Goal: Task Accomplishment & Management: Manage account settings

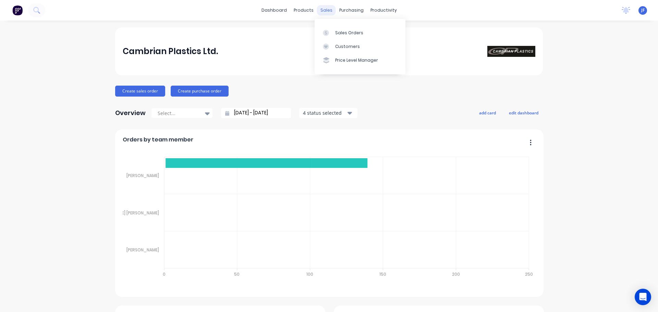
click at [317, 10] on div "sales" at bounding box center [326, 10] width 19 height 10
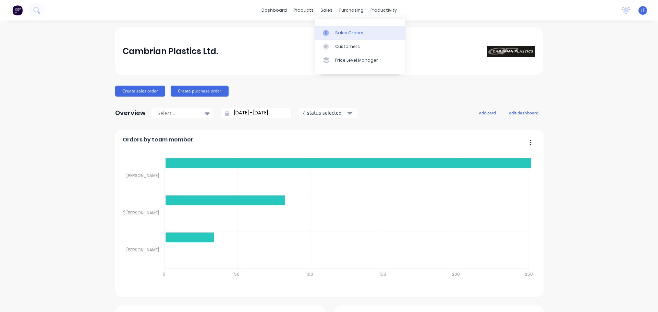
click at [330, 27] on link "Sales Orders" at bounding box center [360, 33] width 91 height 14
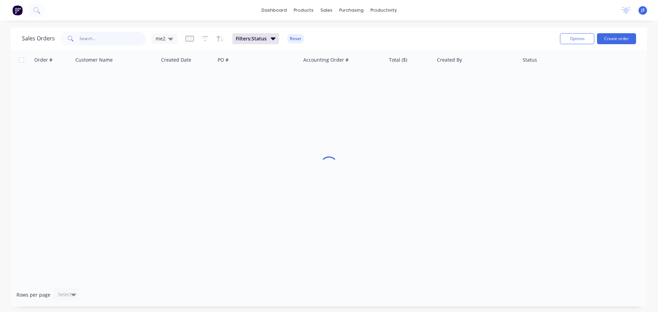
click at [86, 40] on input "text" at bounding box center [113, 39] width 67 height 14
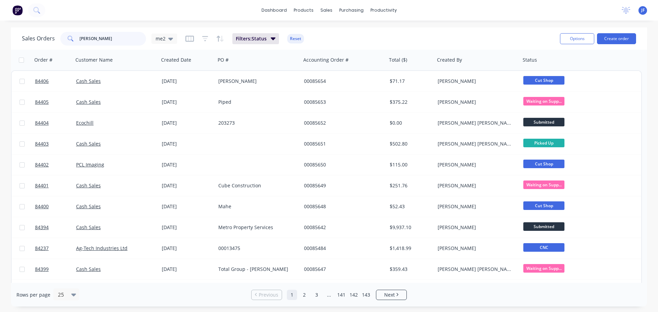
type input "[PERSON_NAME]"
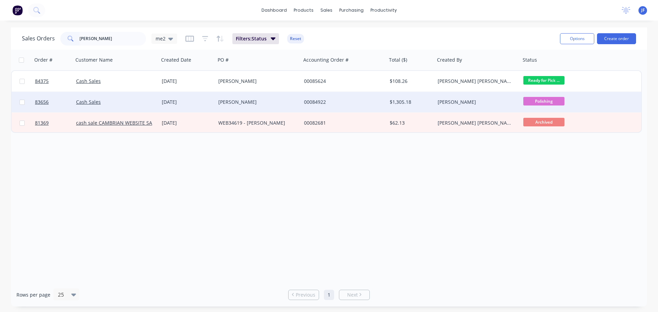
click at [468, 100] on div "[PERSON_NAME]" at bounding box center [476, 102] width 76 height 7
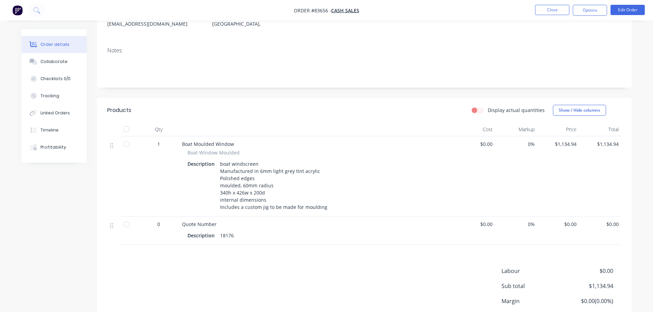
scroll to position [137, 0]
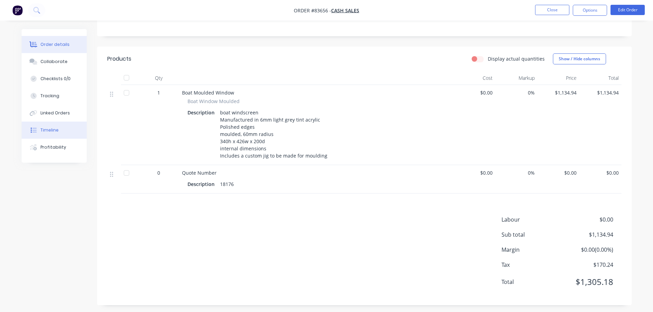
click at [60, 129] on button "Timeline" at bounding box center [54, 130] width 65 height 17
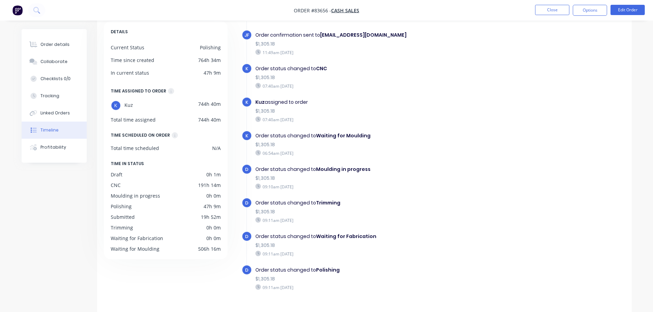
scroll to position [53, 0]
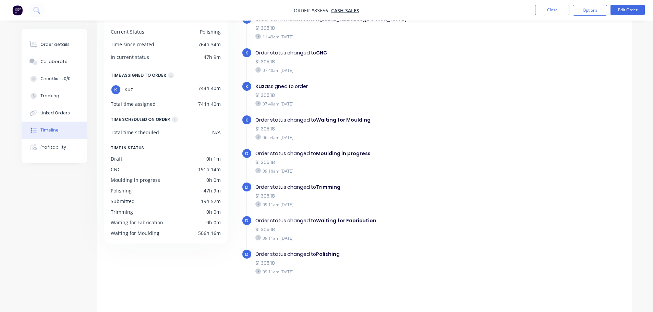
drag, startPoint x: 79, startPoint y: 76, endPoint x: 473, endPoint y: 4, distance: 400.0
click at [179, 68] on div "Order details Collaborate Checklists 0/0 Tracking Linked Orders Timeline Profit…" at bounding box center [327, 144] width 624 height 336
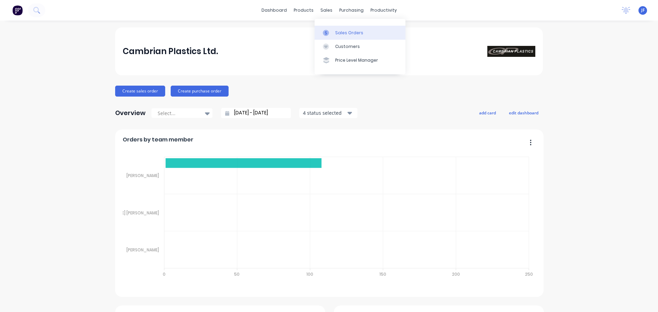
drag, startPoint x: 0, startPoint y: 0, endPoint x: 331, endPoint y: 33, distance: 332.8
click at [323, 12] on div "sales" at bounding box center [326, 10] width 19 height 10
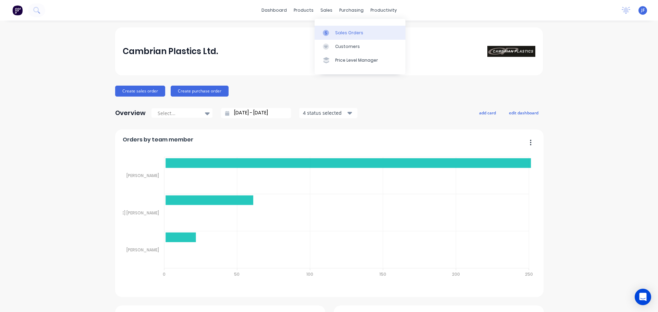
click at [331, 33] on div at bounding box center [328, 33] width 10 height 6
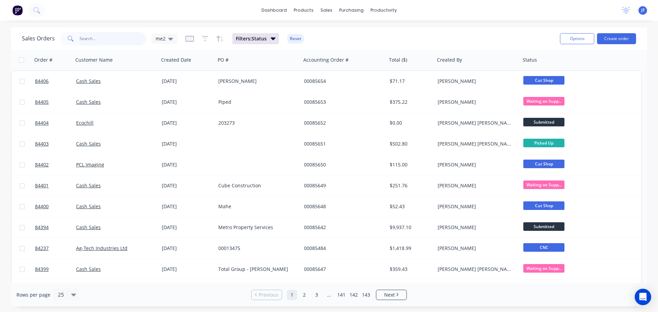
click at [130, 36] on input "text" at bounding box center [113, 39] width 67 height 14
type input "andy"
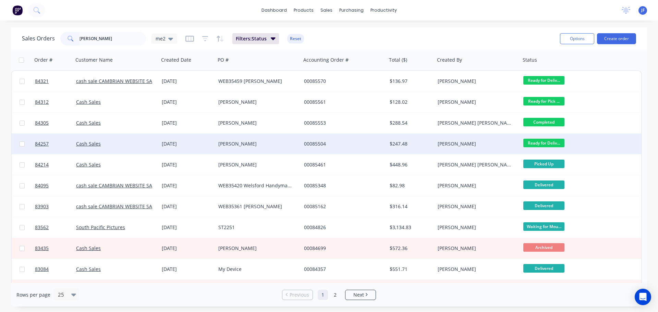
click at [484, 134] on div "[PERSON_NAME]" at bounding box center [478, 144] width 86 height 21
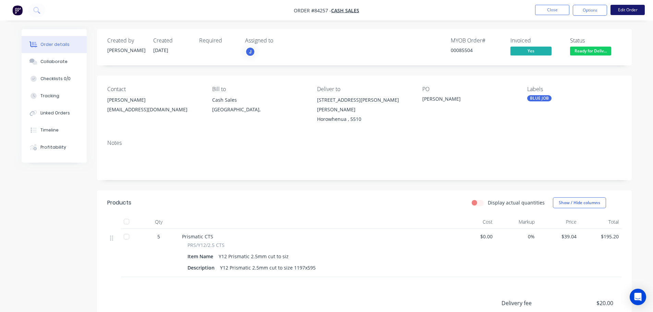
click at [635, 10] on button "Edit Order" at bounding box center [628, 10] width 34 height 10
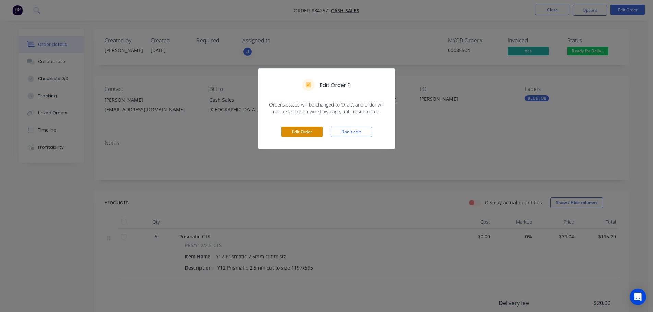
click at [306, 134] on button "Edit Order" at bounding box center [301, 132] width 41 height 10
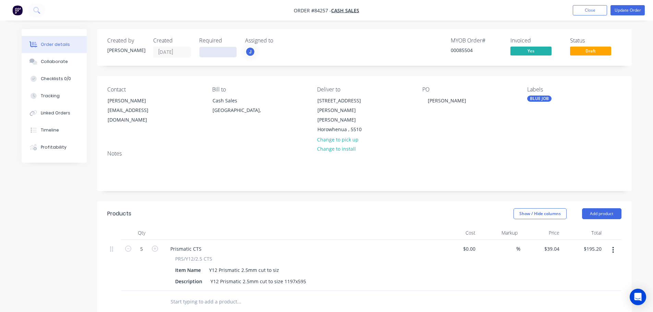
click at [212, 53] on input at bounding box center [218, 52] width 37 height 10
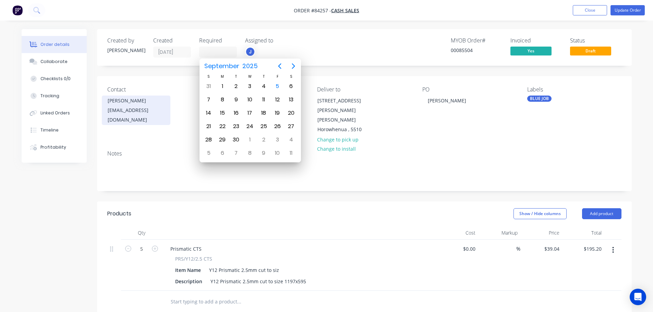
click at [123, 101] on div "Andy Rutherford" at bounding box center [136, 101] width 57 height 10
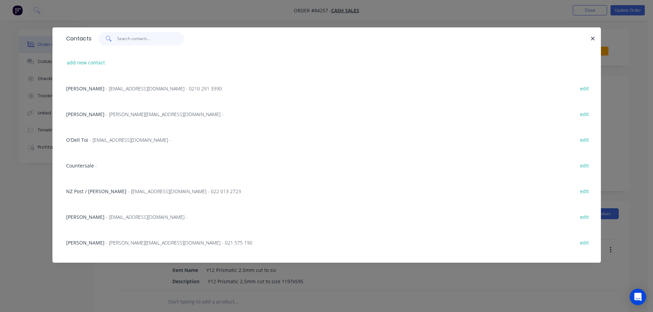
click at [157, 40] on input "text" at bounding box center [150, 39] width 67 height 14
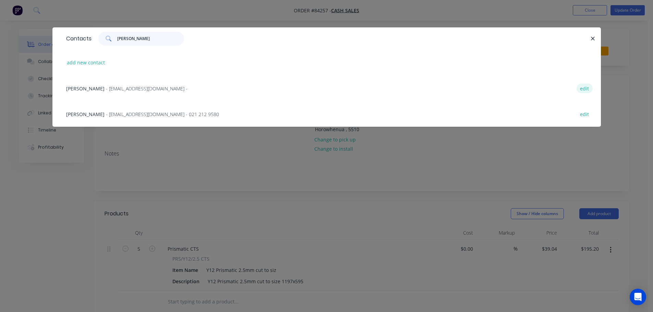
type input "andy r"
click at [587, 90] on button "edit" at bounding box center [585, 88] width 16 height 9
select select "NZ"
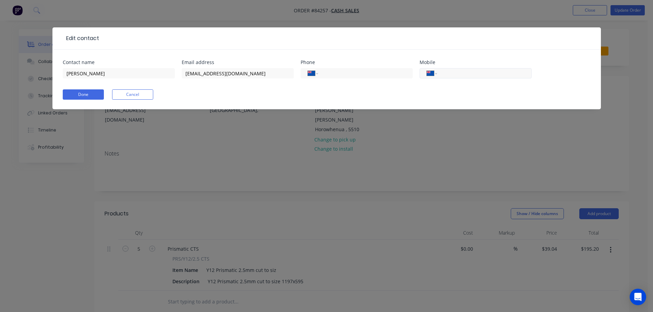
click at [470, 76] on input "tel" at bounding box center [483, 74] width 82 height 8
paste input "021 318 912"
type input "021 318 912"
click at [89, 95] on button "Done" at bounding box center [83, 94] width 41 height 10
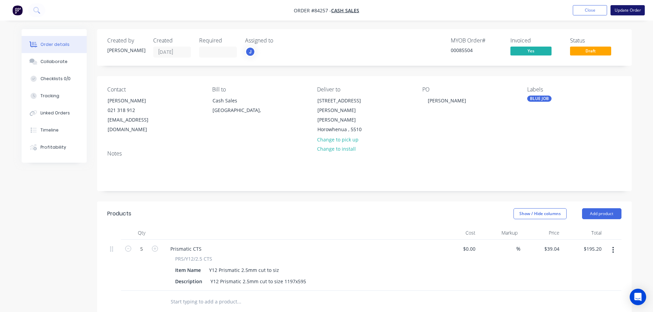
click at [637, 10] on button "Update Order" at bounding box center [628, 10] width 34 height 10
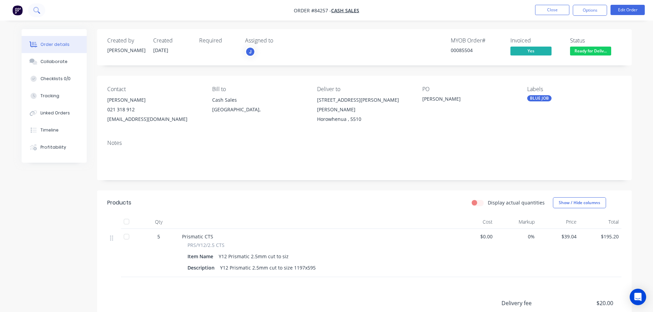
click at [38, 8] on icon at bounding box center [36, 10] width 7 height 7
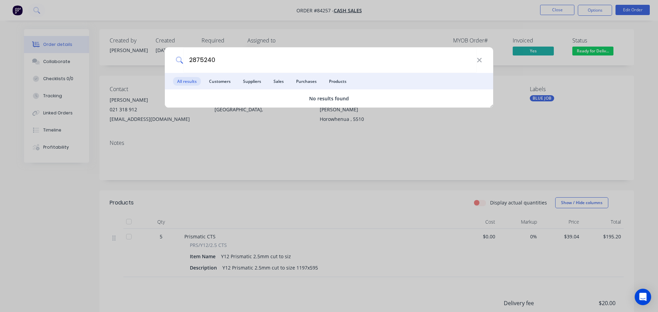
drag, startPoint x: 364, startPoint y: 49, endPoint x: 52, endPoint y: 71, distance: 312.7
click at [363, 49] on input "2875240" at bounding box center [329, 60] width 293 height 26
type input "2875240"
click at [481, 60] on icon at bounding box center [479, 61] width 5 height 8
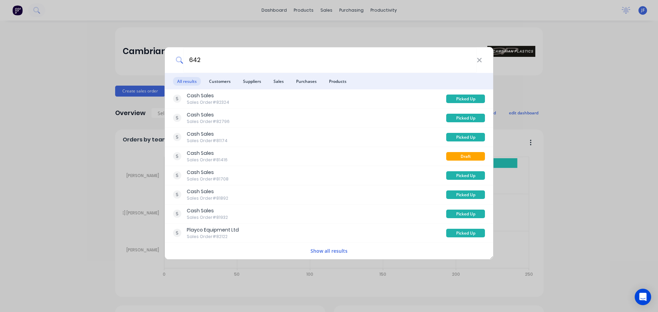
type input "6425"
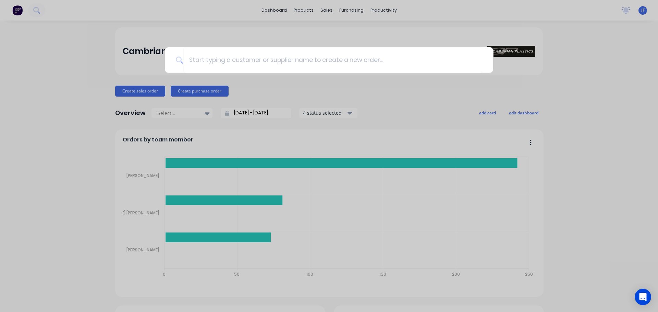
click at [350, 35] on div at bounding box center [329, 156] width 658 height 312
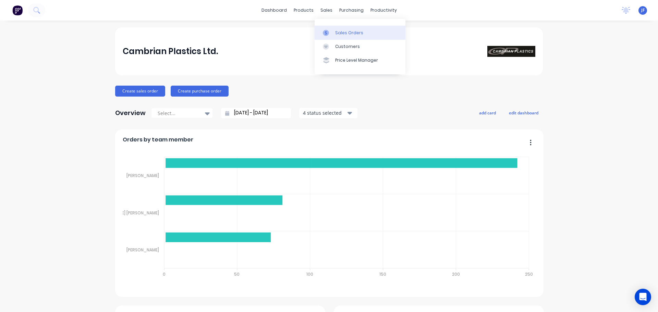
click at [335, 27] on link "Sales Orders" at bounding box center [360, 33] width 91 height 14
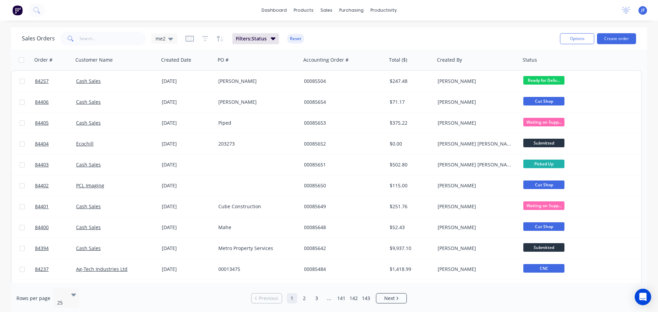
click at [334, 24] on div "dashboard products sales purchasing productivity dashboard products Product Cat…" at bounding box center [329, 156] width 658 height 312
click at [112, 40] on input "text" at bounding box center [113, 39] width 67 height 14
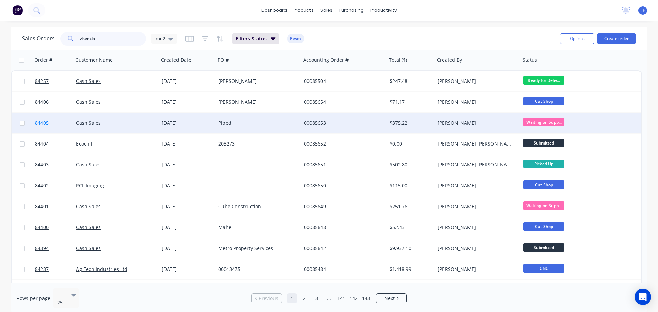
type input "visentia"
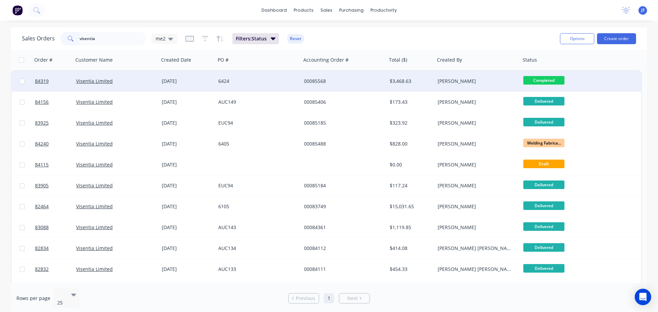
click at [250, 82] on div "6424" at bounding box center [256, 81] width 76 height 7
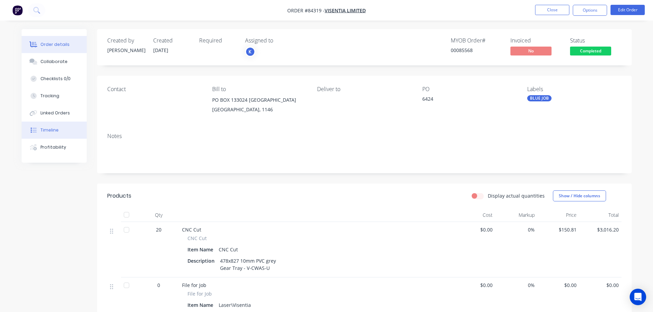
click at [56, 130] on div "Timeline" at bounding box center [49, 130] width 18 height 6
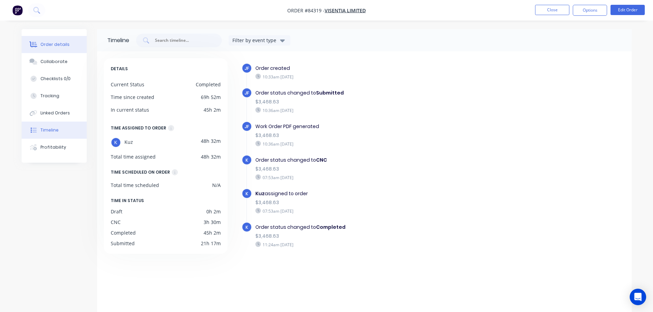
click at [45, 48] on button "Order details" at bounding box center [54, 44] width 65 height 17
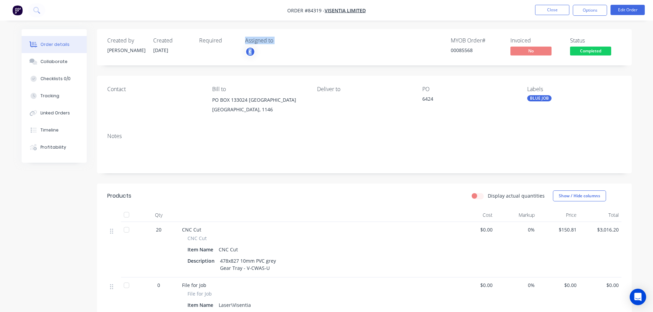
drag, startPoint x: 243, startPoint y: 40, endPoint x: 288, endPoint y: 50, distance: 46.3
click at [288, 50] on div "Created by Jess Created 02/09/25 Required Assigned to K" at bounding box center [210, 47] width 206 height 20
click at [288, 50] on div "K" at bounding box center [279, 52] width 69 height 10
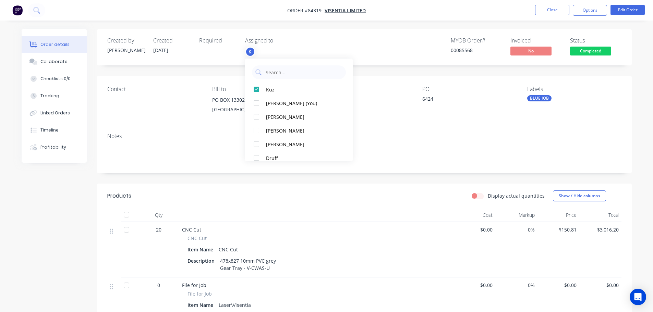
click at [123, 42] on div "Created by" at bounding box center [126, 40] width 38 height 7
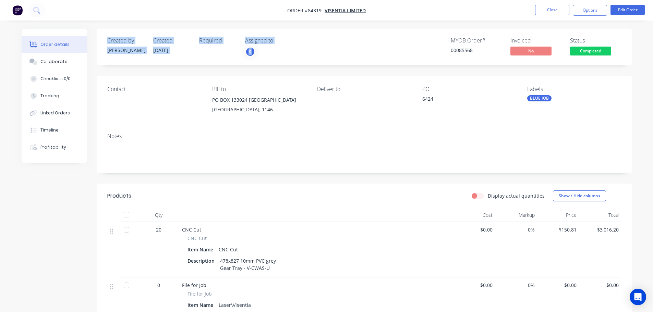
drag, startPoint x: 108, startPoint y: 40, endPoint x: 276, endPoint y: 48, distance: 167.9
click at [276, 48] on div "Created by Jess Created 02/09/25 Required Assigned to K" at bounding box center [210, 47] width 206 height 20
click at [276, 48] on div "K" at bounding box center [279, 52] width 69 height 10
click at [302, 35] on div "Created by Jess Created 02/09/25 Required Assigned to K MYOB Order # 00085568 I…" at bounding box center [364, 47] width 535 height 36
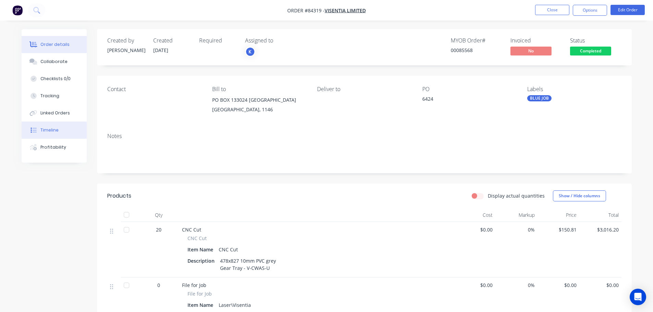
click at [59, 125] on button "Timeline" at bounding box center [54, 130] width 65 height 17
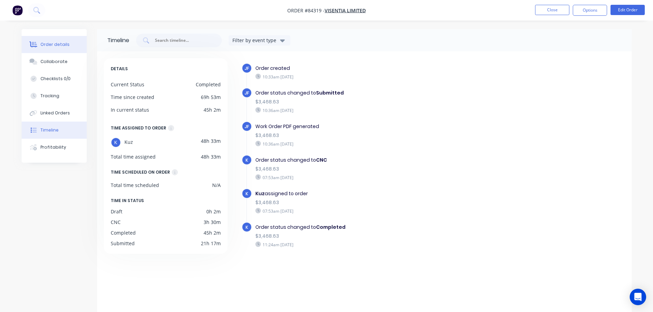
click at [52, 39] on button "Order details" at bounding box center [54, 44] width 65 height 17
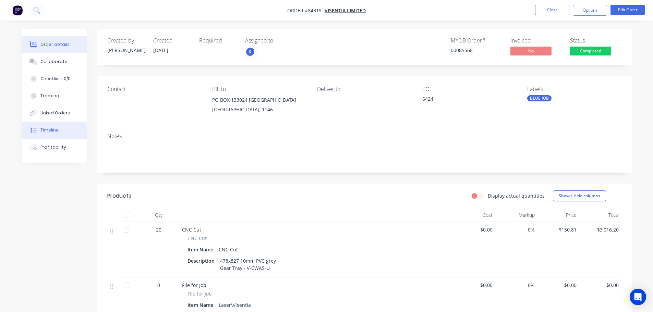
click at [60, 135] on button "Timeline" at bounding box center [54, 130] width 65 height 17
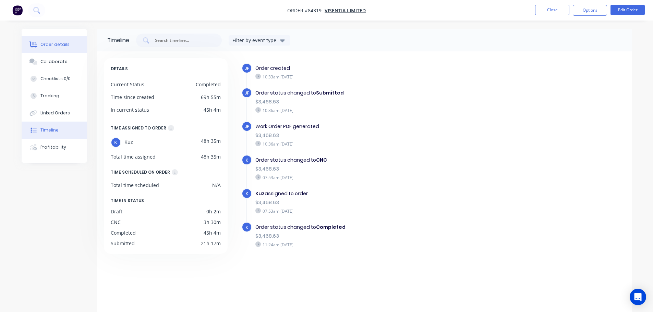
click at [38, 46] on div at bounding box center [33, 44] width 10 height 6
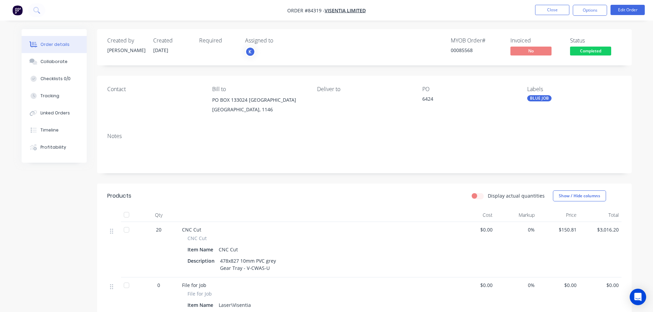
click at [109, 76] on div "Contact Bill to PO BOX 133024 Eastridge Auckland, 1146 Deliver to PO 6424 Label…" at bounding box center [364, 102] width 535 height 52
